Goal: Book appointment/travel/reservation

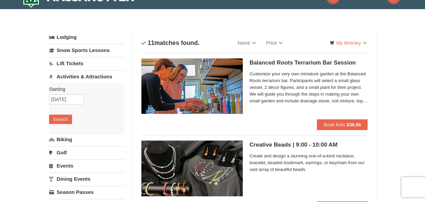
scroll to position [14, 0]
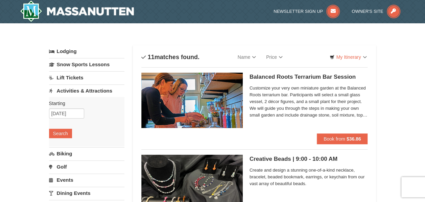
scroll to position [2, 0]
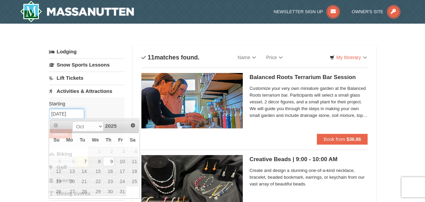
click at [76, 111] on input "[DATE]" at bounding box center [66, 114] width 35 height 10
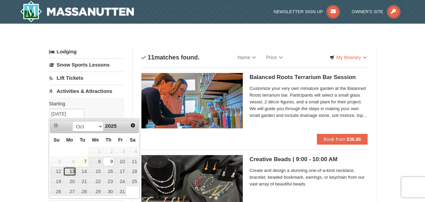
click at [69, 171] on link "13" at bounding box center [69, 171] width 13 height 9
type input "10/13/2025"
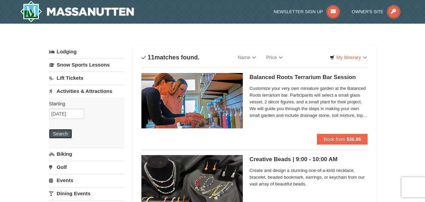
click at [61, 133] on button "Search" at bounding box center [60, 133] width 23 height 9
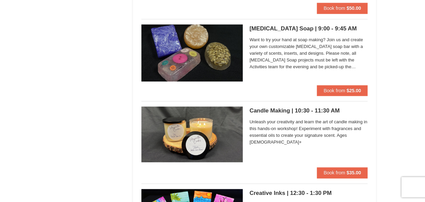
scroll to position [1618, 0]
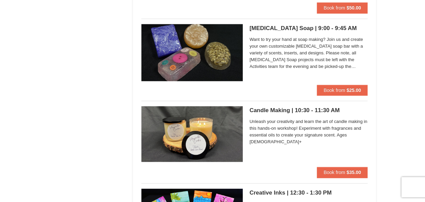
click at [191, 132] on img at bounding box center [191, 133] width 101 height 55
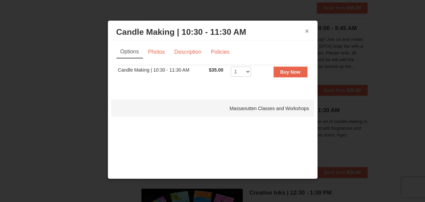
click at [306, 30] on button "×" at bounding box center [307, 31] width 4 height 7
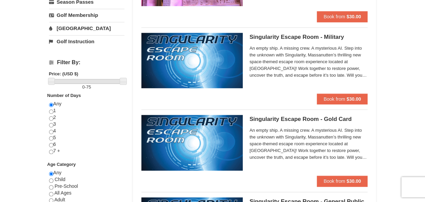
scroll to position [0, 0]
